Goal: Transaction & Acquisition: Book appointment/travel/reservation

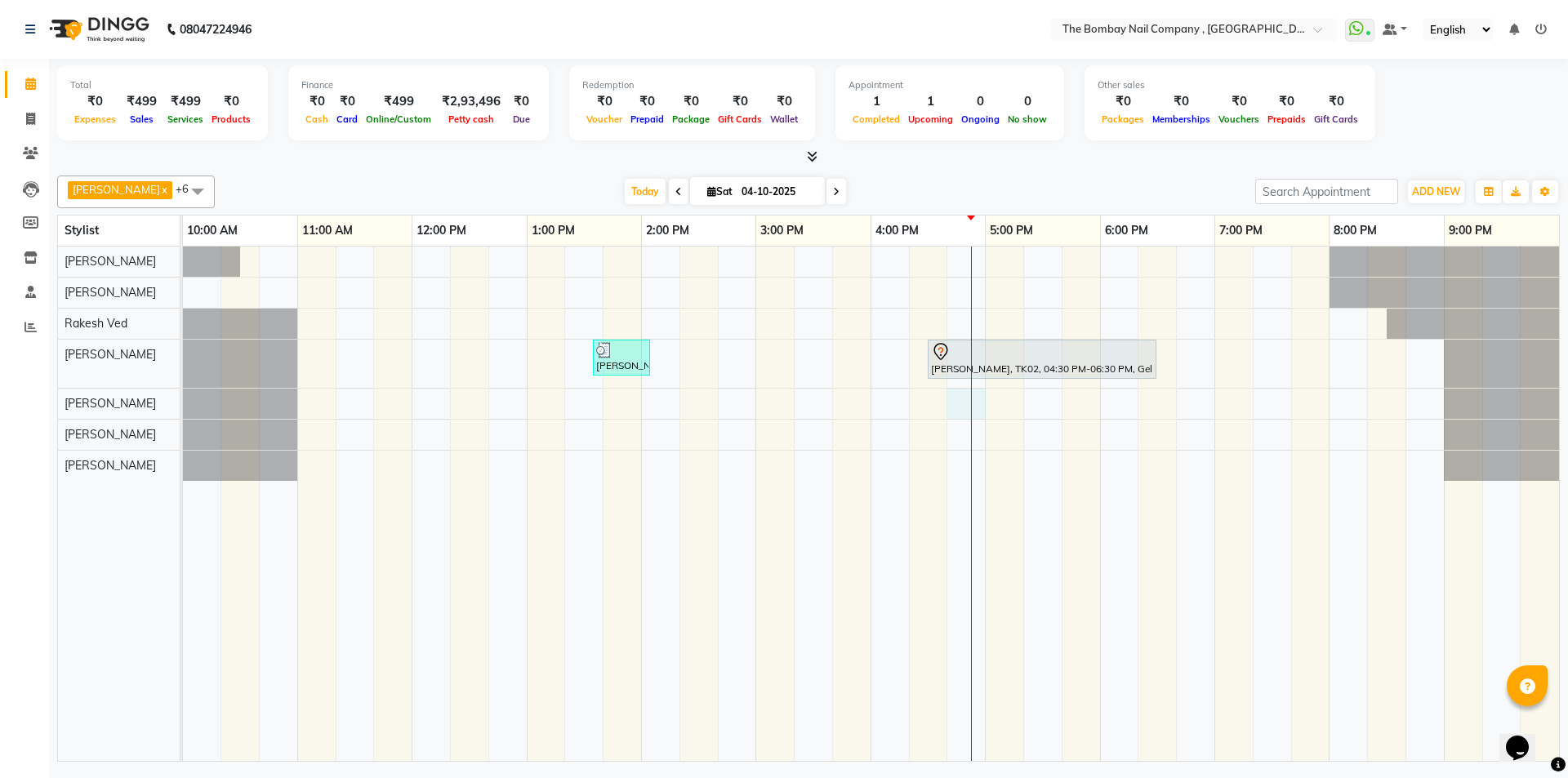
click at [959, 400] on div "[PERSON_NAME], TK01, 01:35 PM-02:05 PM, Removals - Extensions nisha devi, TK02,…" at bounding box center [871, 503] width 1376 height 515
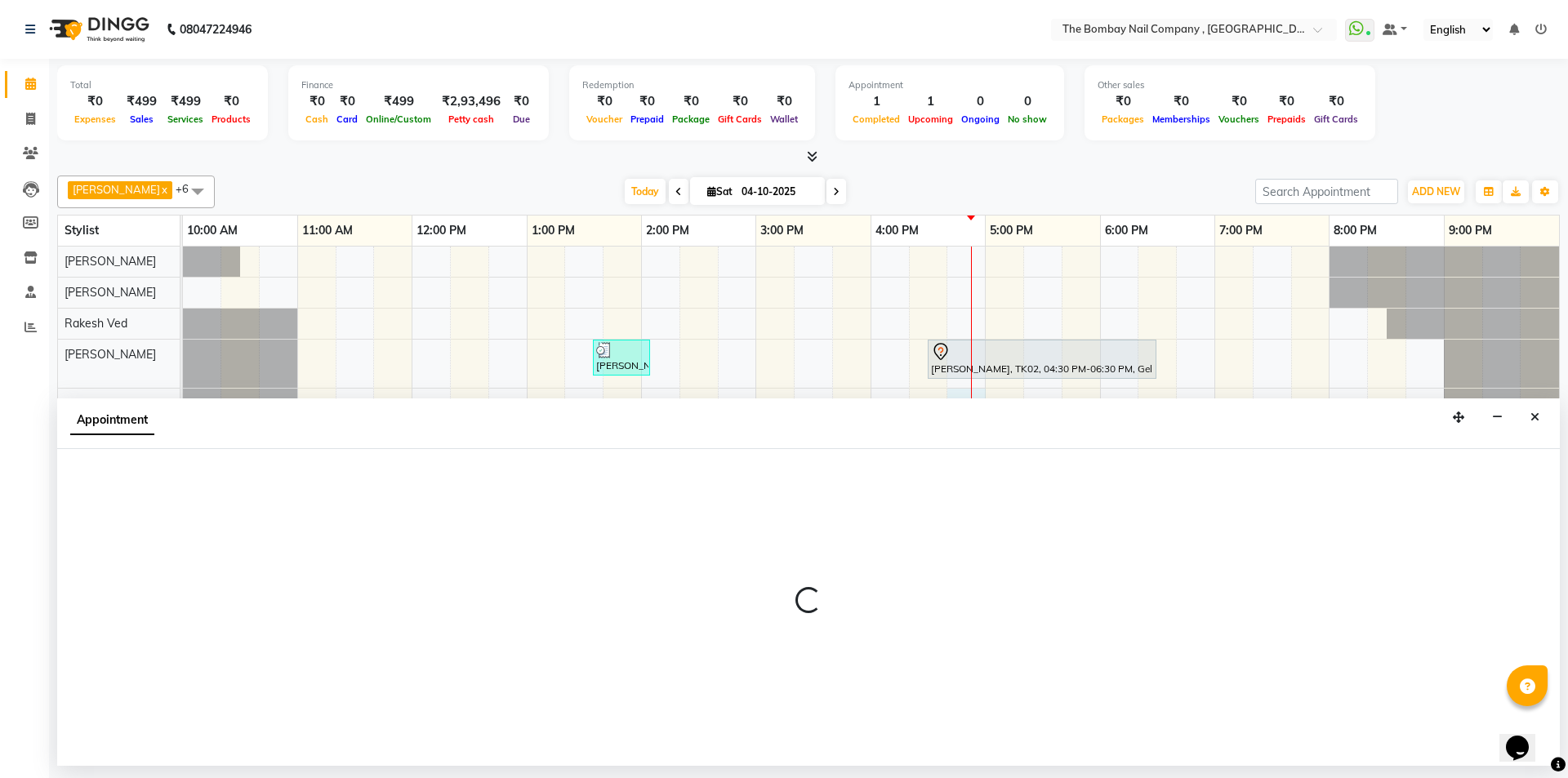
select select "89334"
select select "tentative"
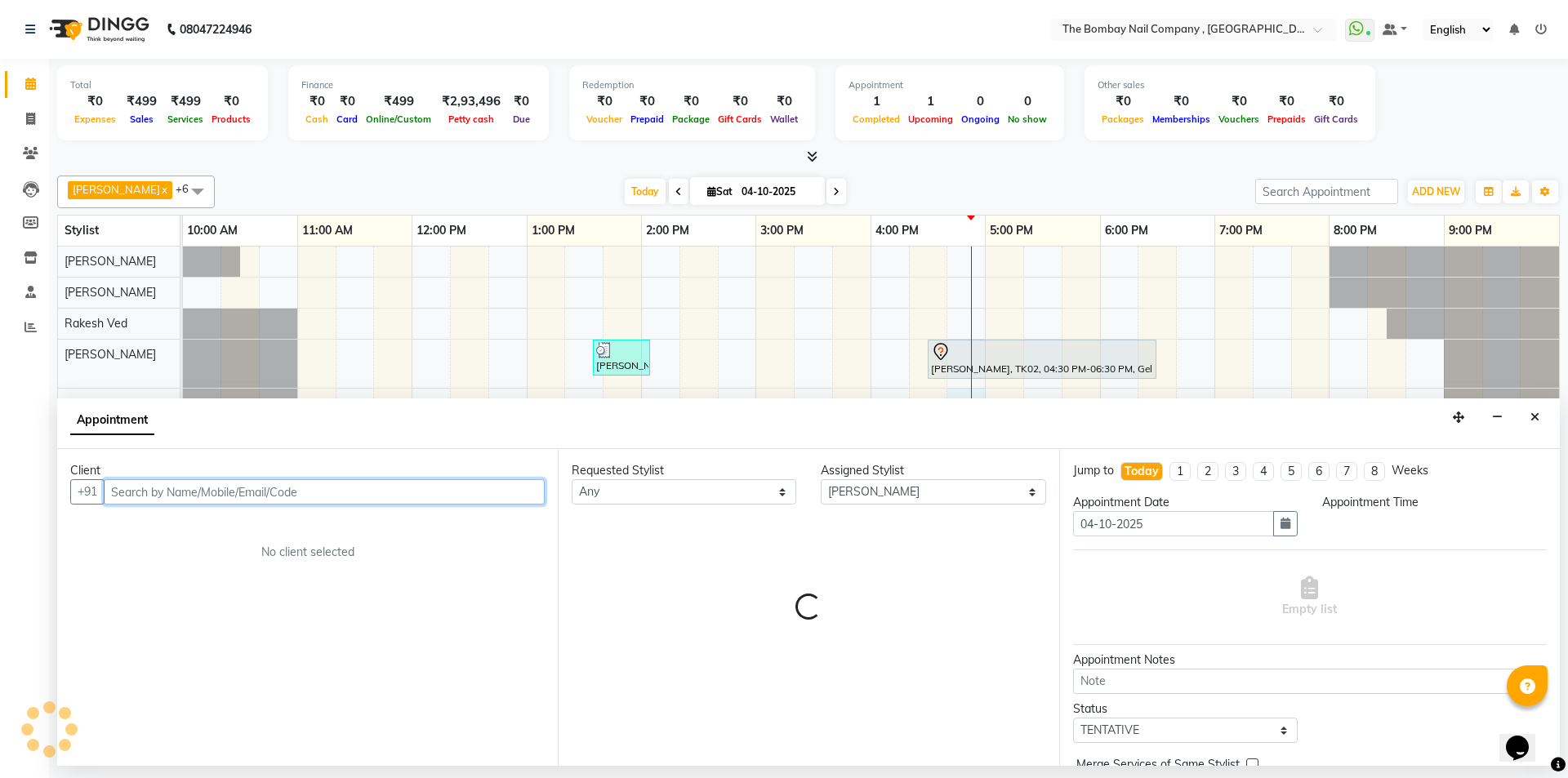
select select "1005"
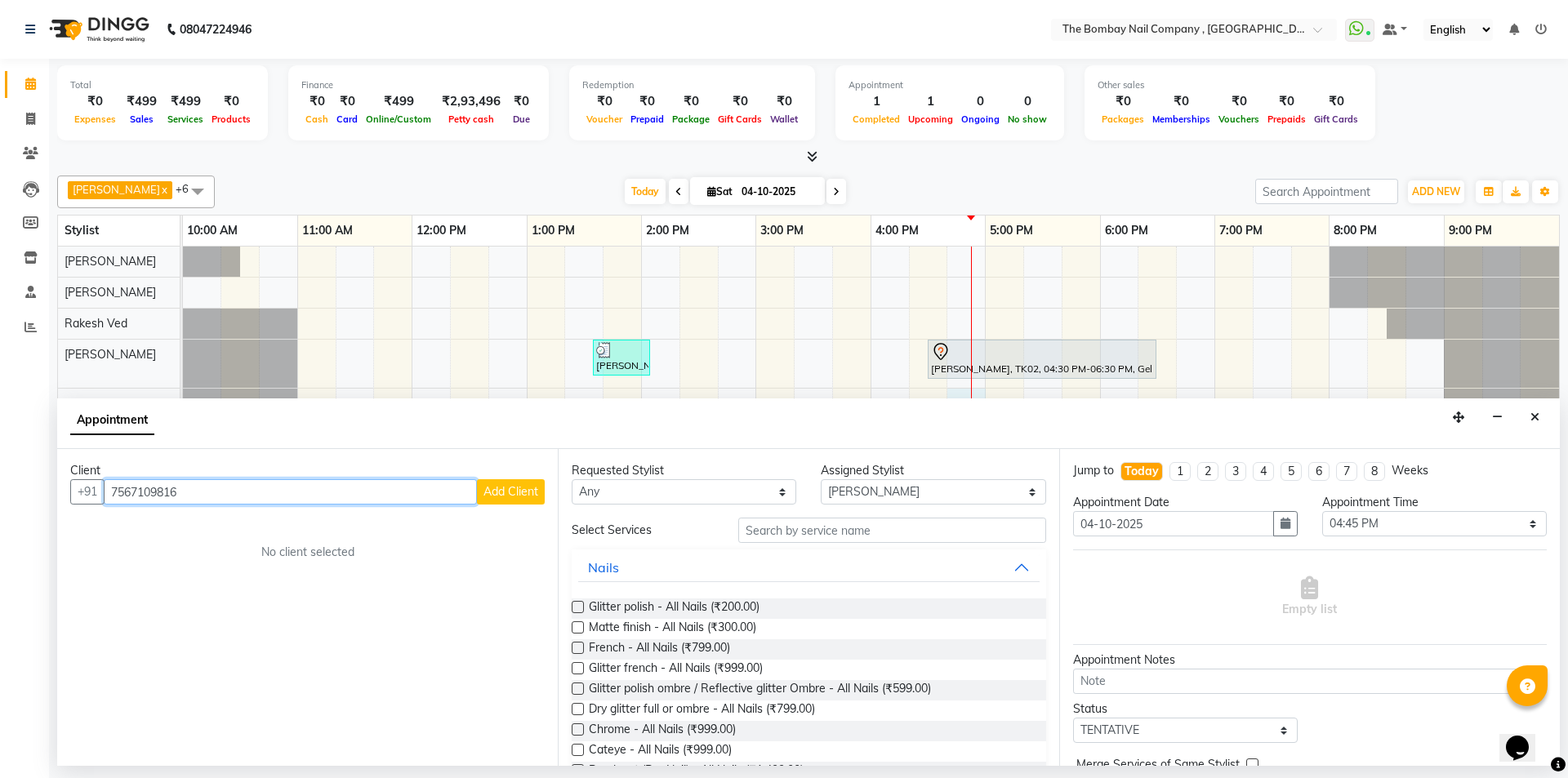
type input "7567109816"
click at [505, 486] on span "Add Client" at bounding box center [511, 491] width 55 height 14
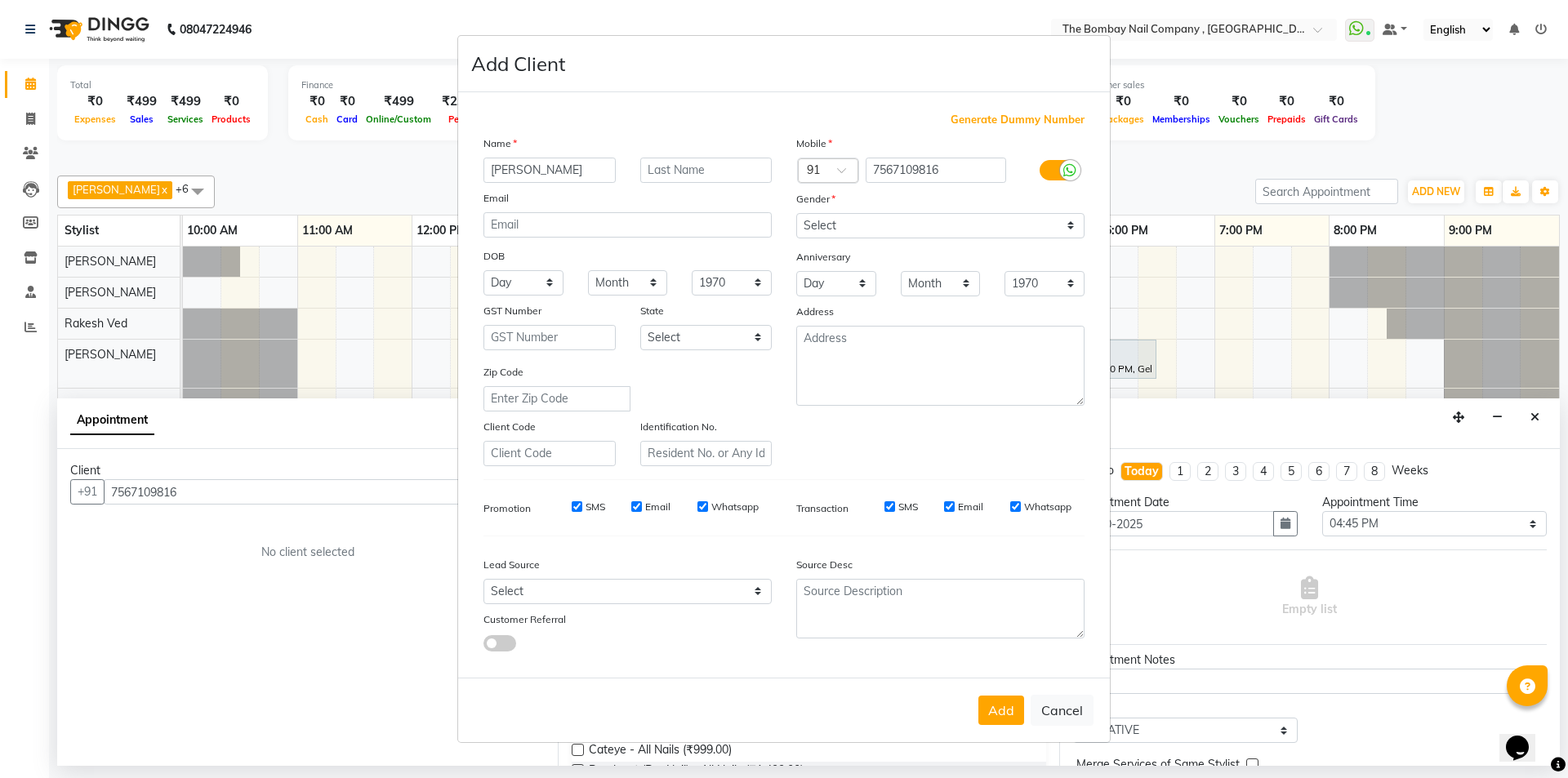
type input "[PERSON_NAME]"
click at [671, 164] on input "text" at bounding box center [706, 170] width 132 height 26
type input "[PERSON_NAME]"
click at [827, 228] on select "Select [DEMOGRAPHIC_DATA] [DEMOGRAPHIC_DATA] Other Prefer Not To Say" at bounding box center [940, 225] width 288 height 26
select select "[DEMOGRAPHIC_DATA]"
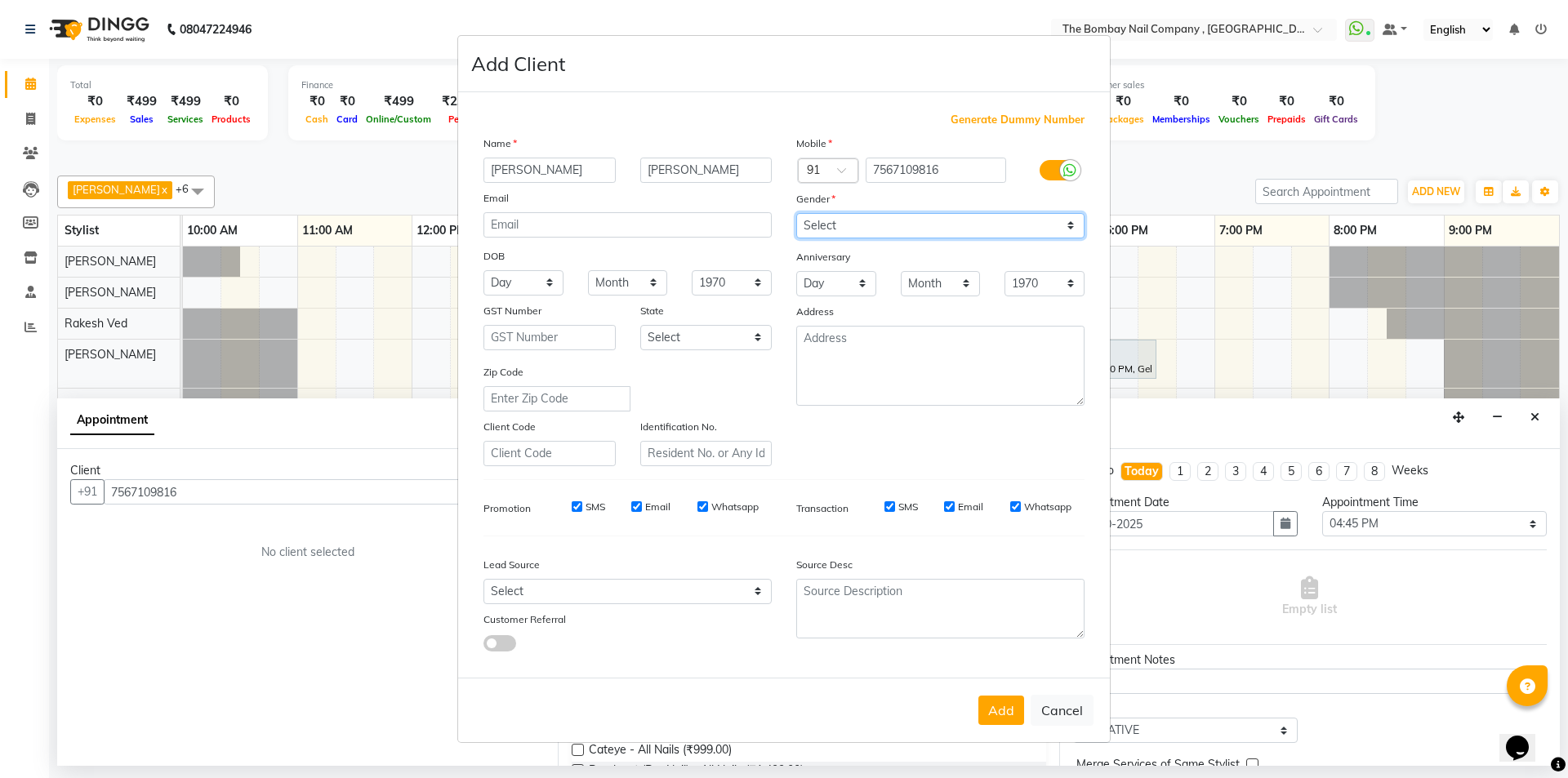
click at [796, 213] on select "Select [DEMOGRAPHIC_DATA] [DEMOGRAPHIC_DATA] Other Prefer Not To Say" at bounding box center [940, 225] width 288 height 26
click at [994, 705] on button "Add" at bounding box center [1001, 710] width 46 height 29
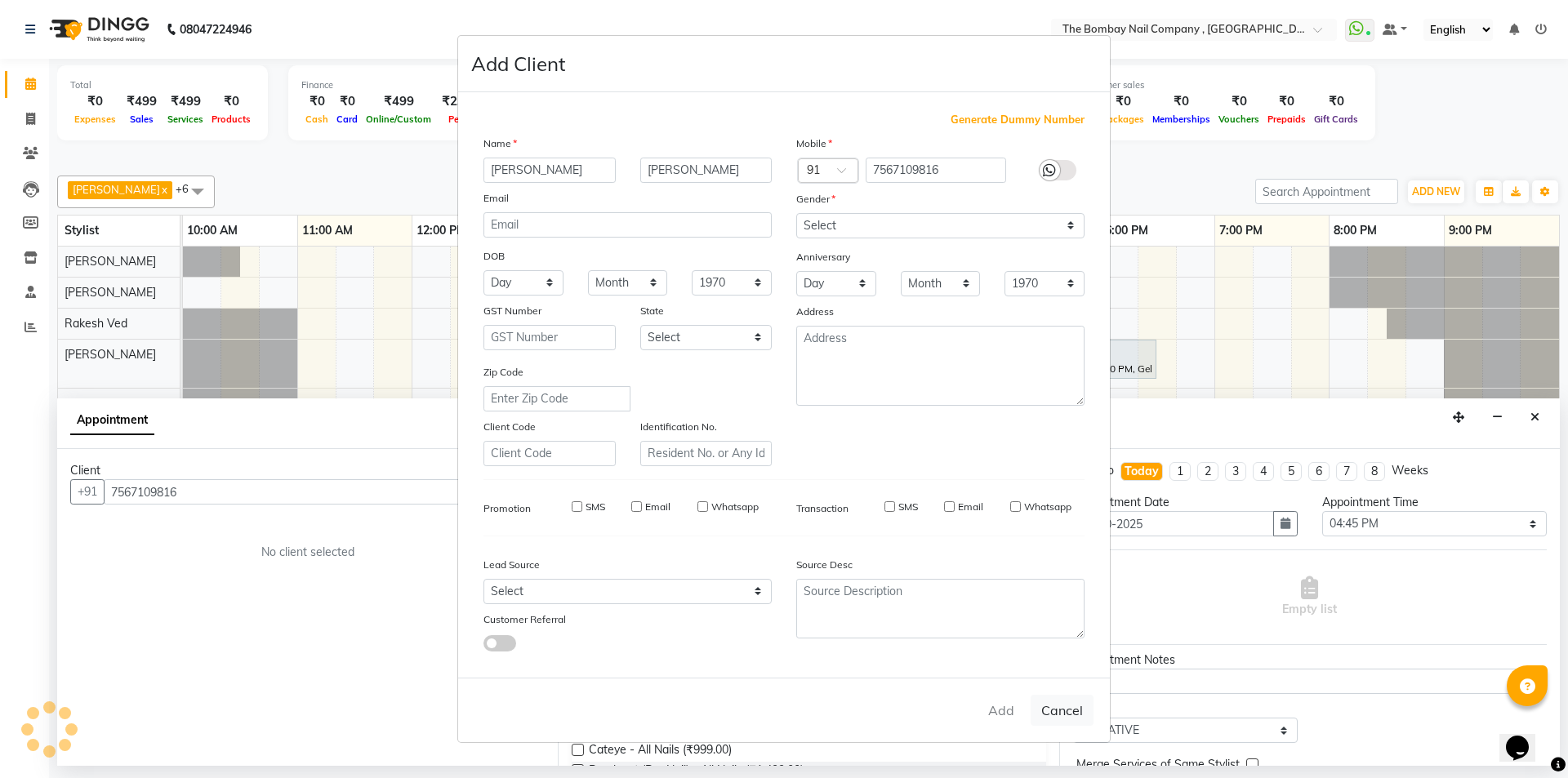
type input "75******16"
select select
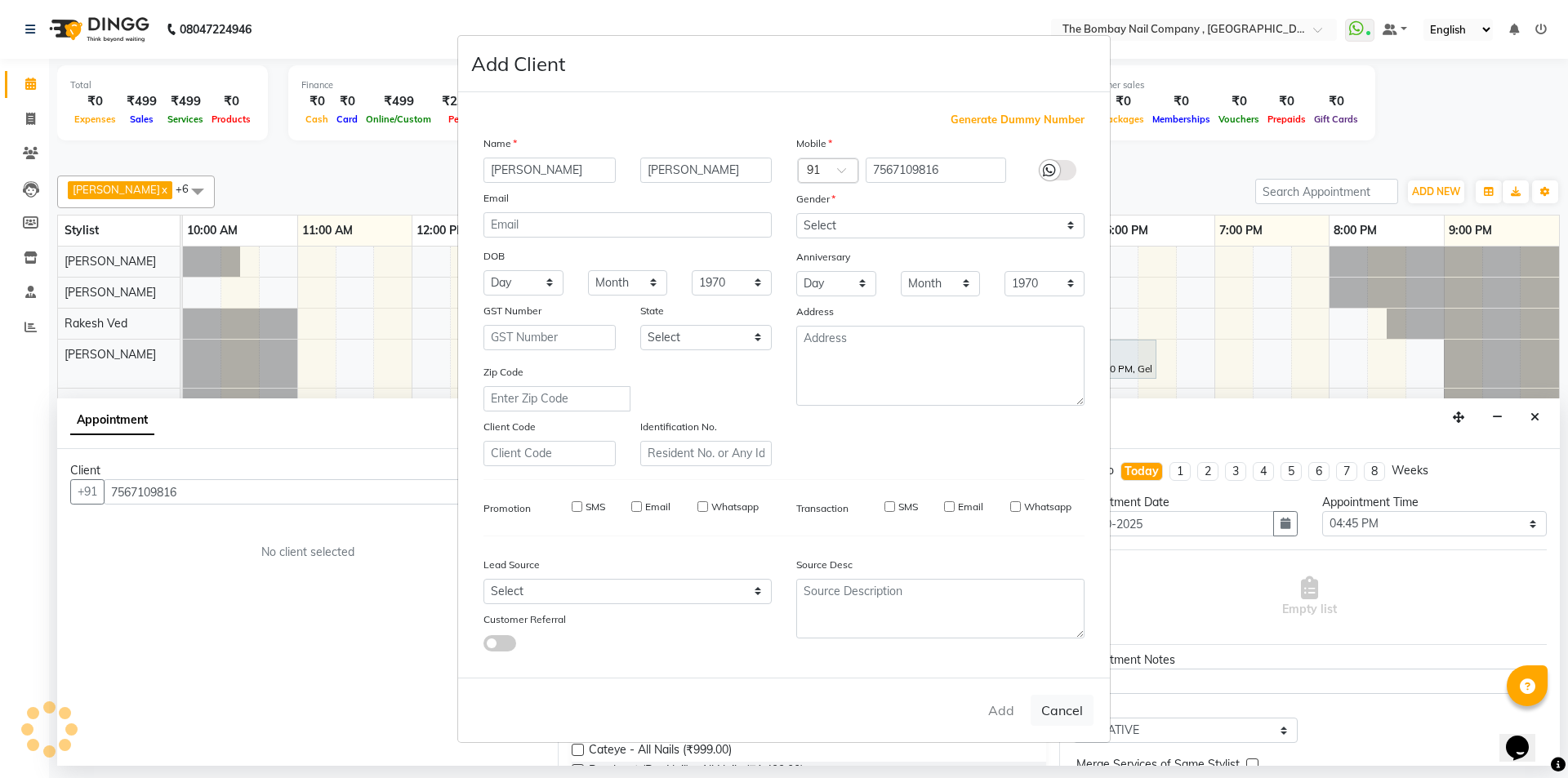
select select
checkbox input "false"
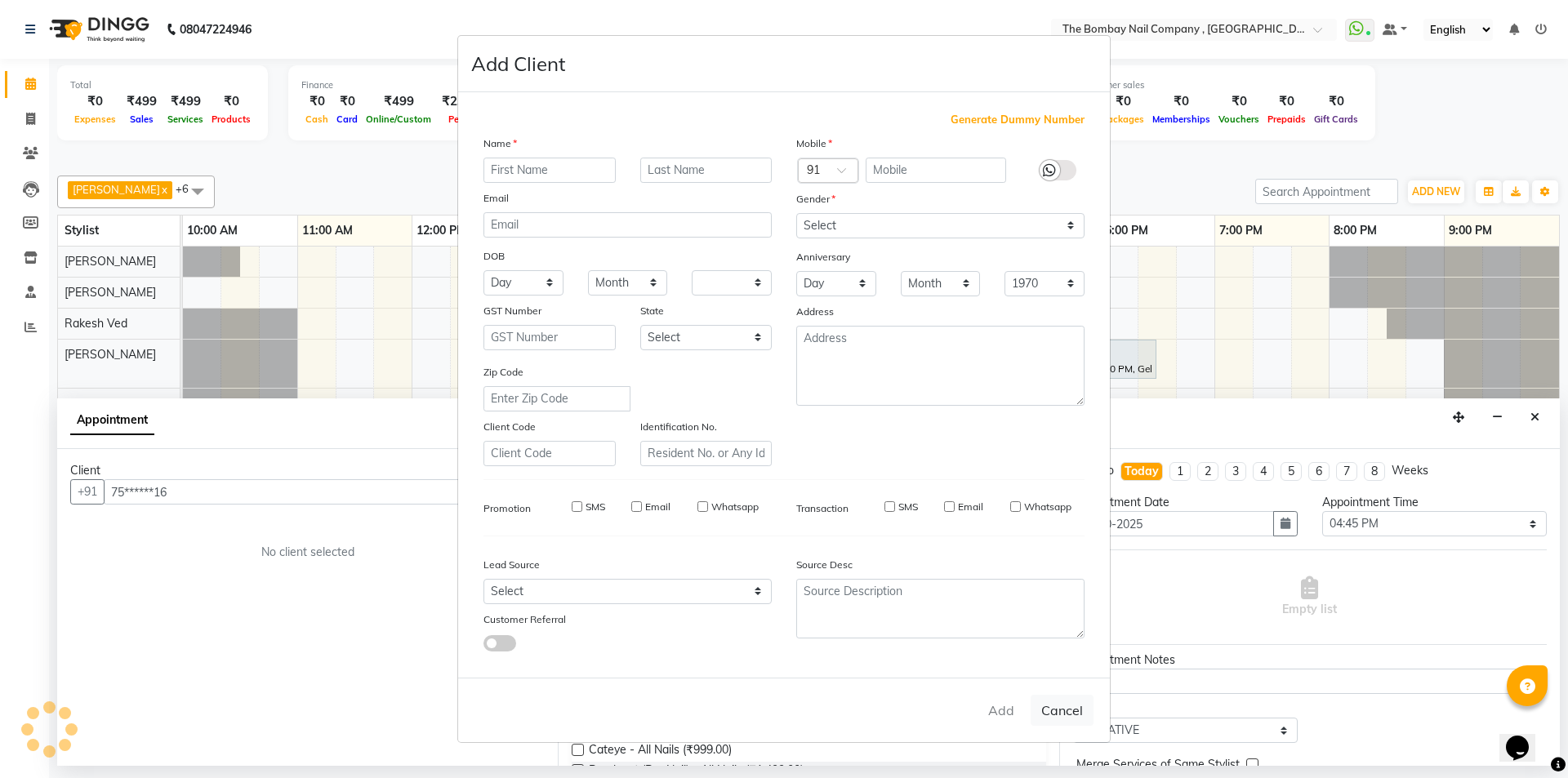
checkbox input "false"
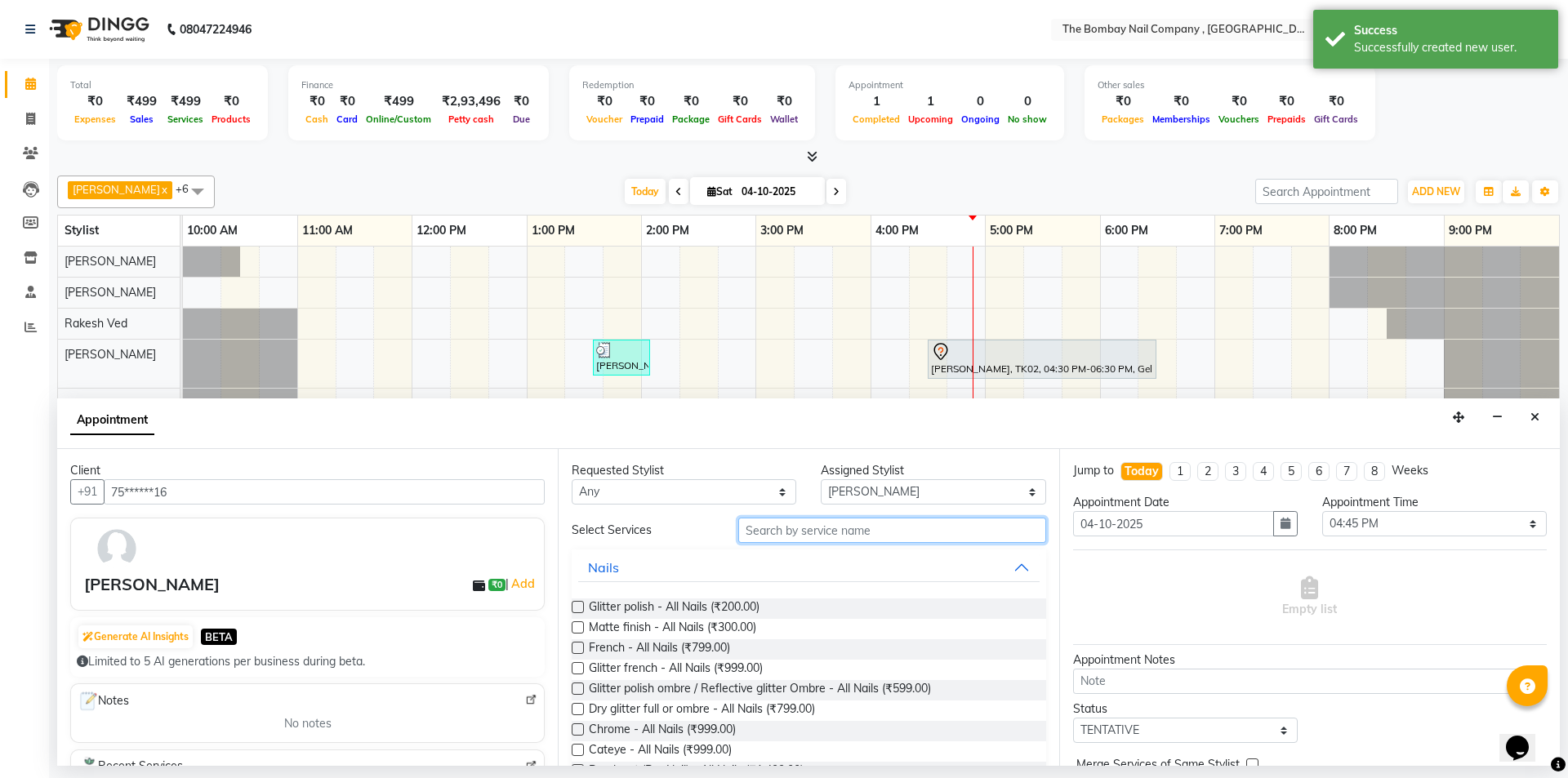
click at [885, 530] on input "text" at bounding box center [892, 530] width 308 height 26
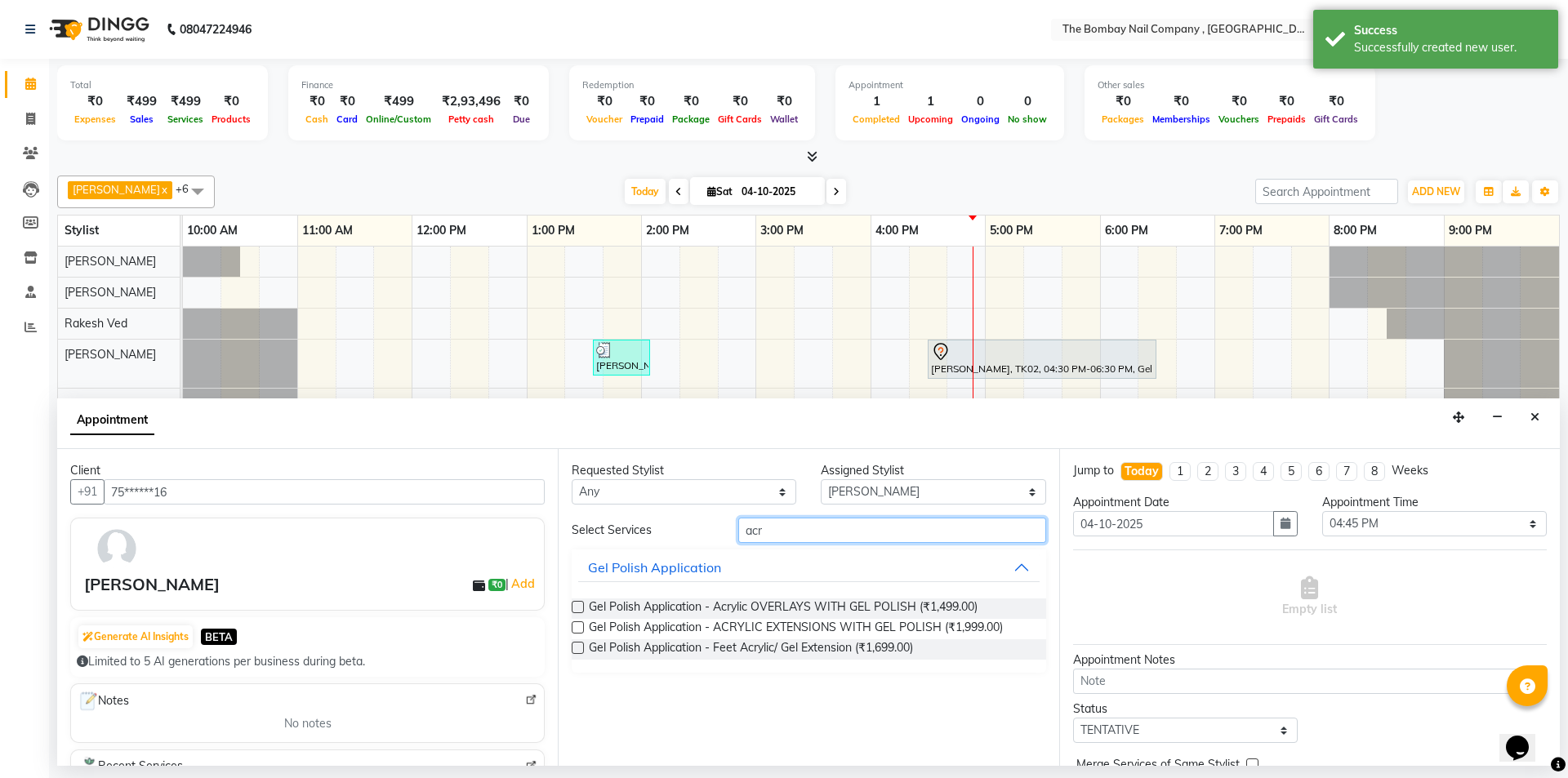
type input "acr"
click at [573, 630] on label at bounding box center [578, 627] width 12 height 12
click at [573, 630] on input "checkbox" at bounding box center [577, 629] width 10 height 10
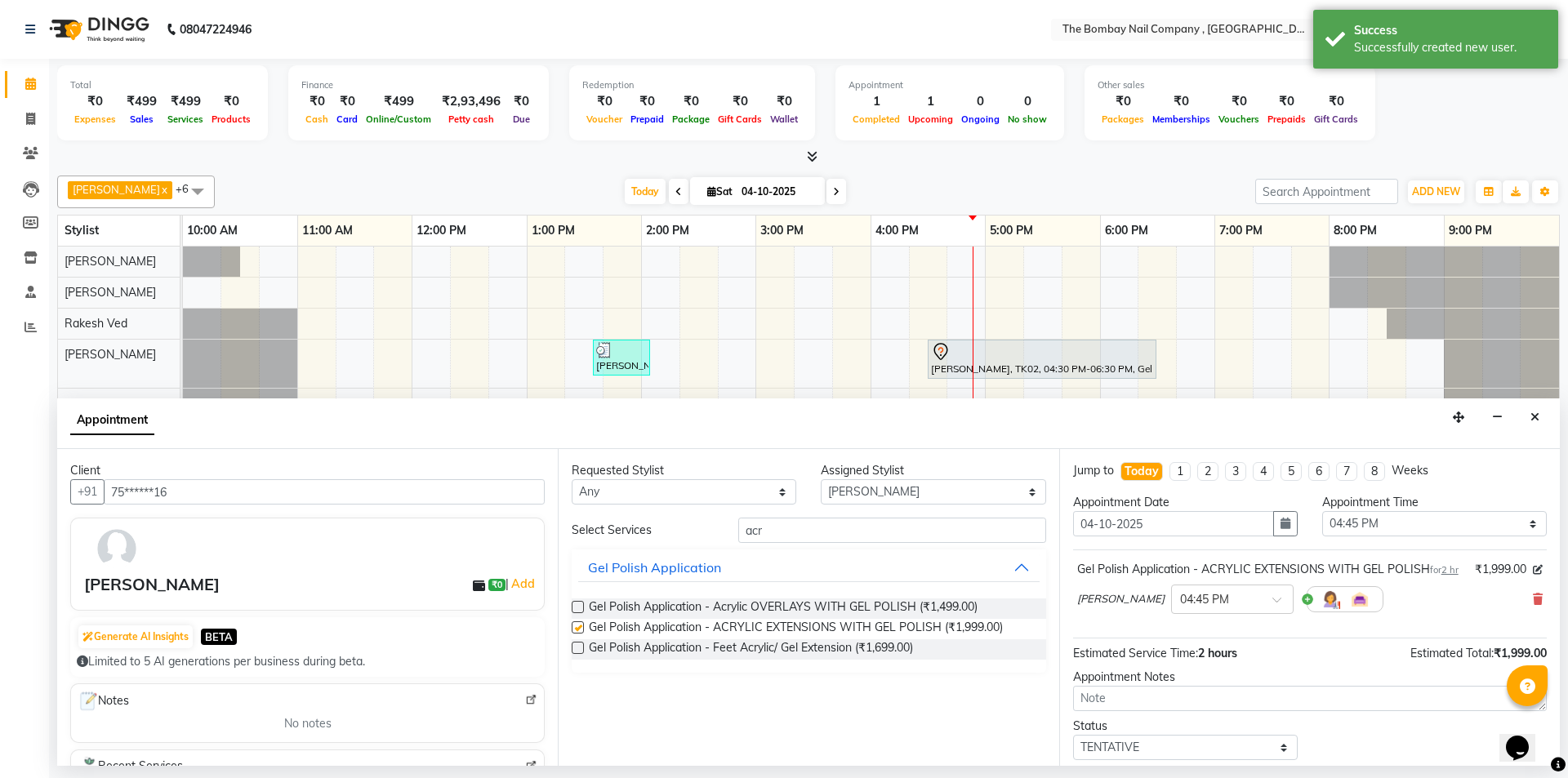
checkbox input "false"
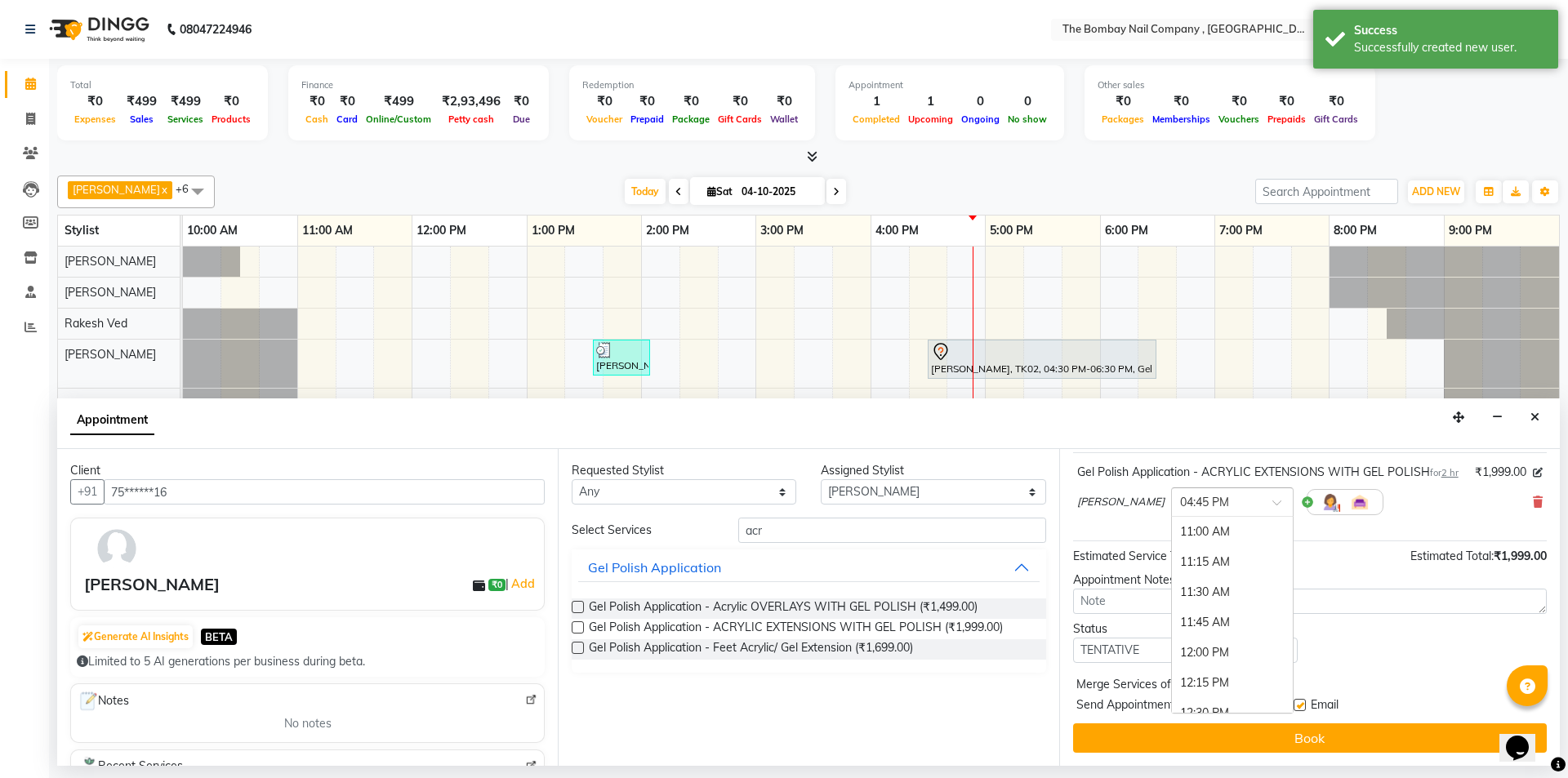
click at [1180, 510] on div "× 04:45 PM" at bounding box center [1204, 502] width 49 height 17
click at [1172, 561] on div "05:00 PM" at bounding box center [1232, 562] width 121 height 30
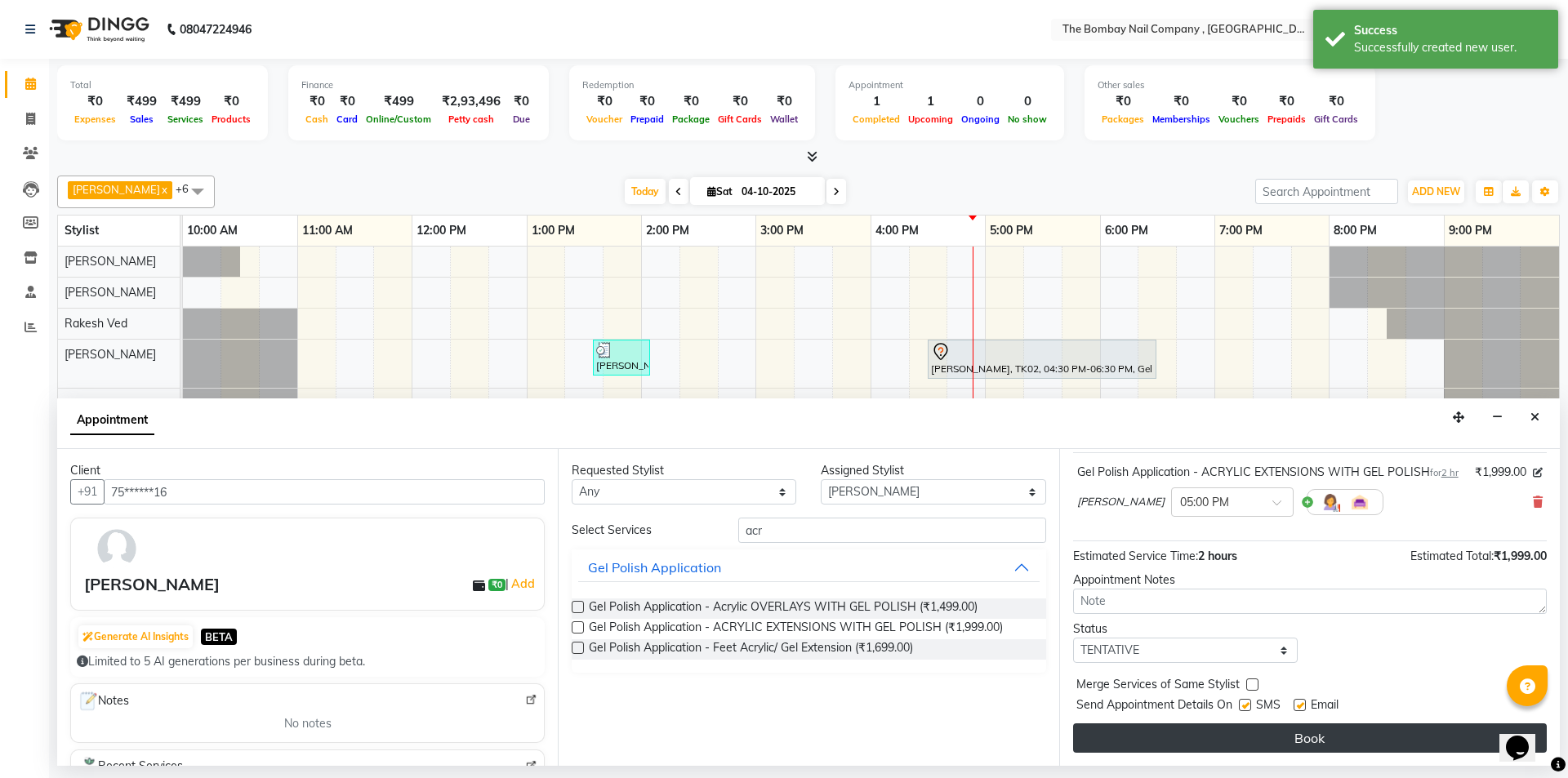
click at [1178, 735] on button "Book" at bounding box center [1310, 737] width 474 height 29
